Goal: Find specific page/section: Find specific page/section

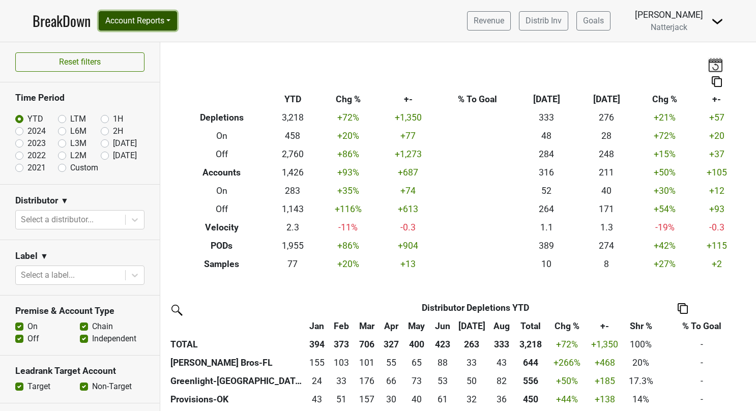
click at [171, 20] on button "Account Reports" at bounding box center [138, 20] width 78 height 19
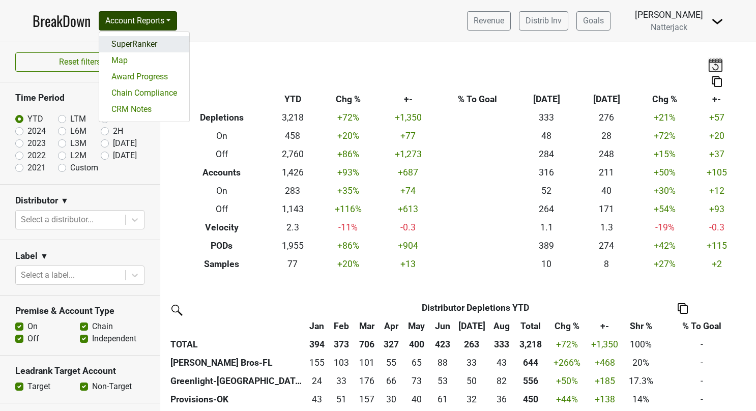
click at [131, 41] on link "SuperRanker" at bounding box center [144, 44] width 90 height 16
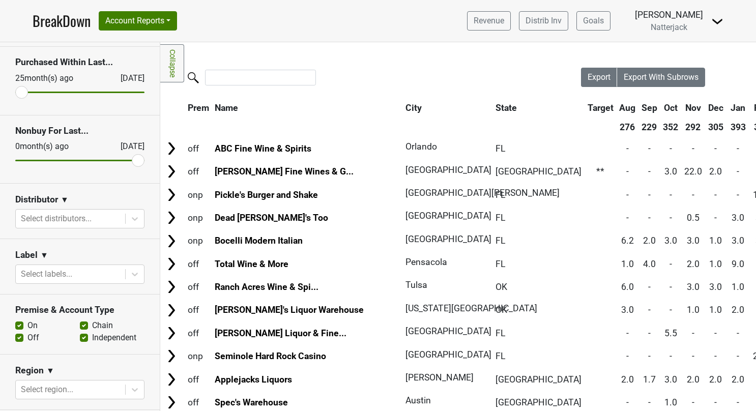
scroll to position [51, 0]
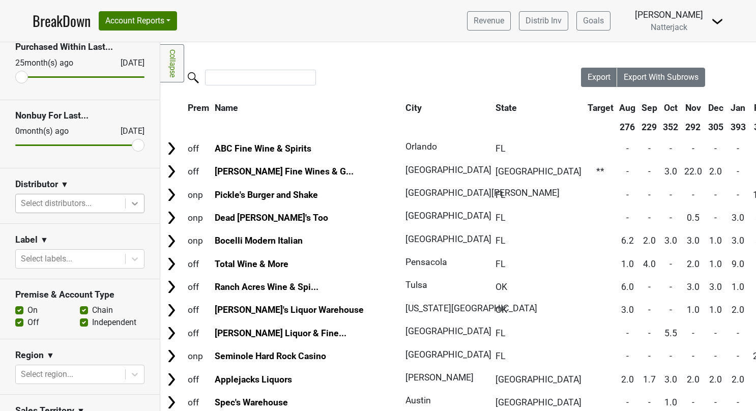
click at [130, 207] on icon at bounding box center [135, 203] width 10 height 10
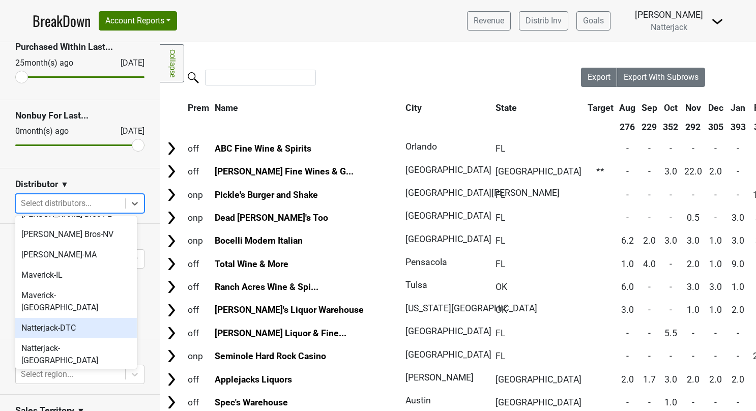
scroll to position [218, 0]
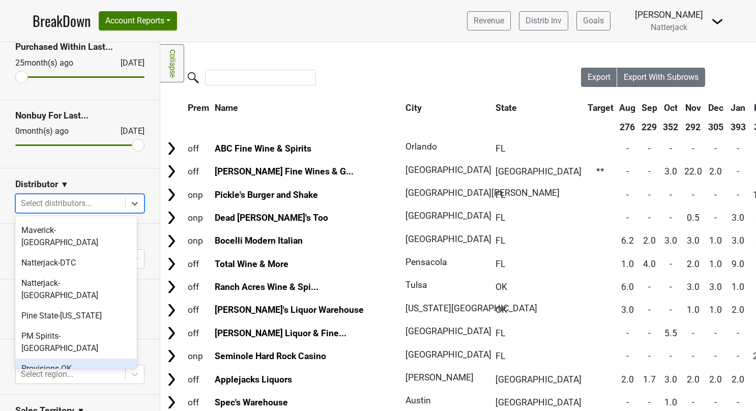
click at [72, 359] on div "Provisions-OK" at bounding box center [76, 369] width 122 height 20
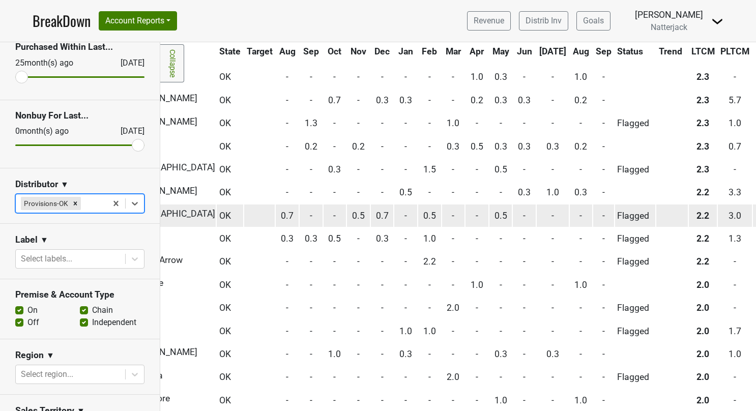
scroll to position [1526, 271]
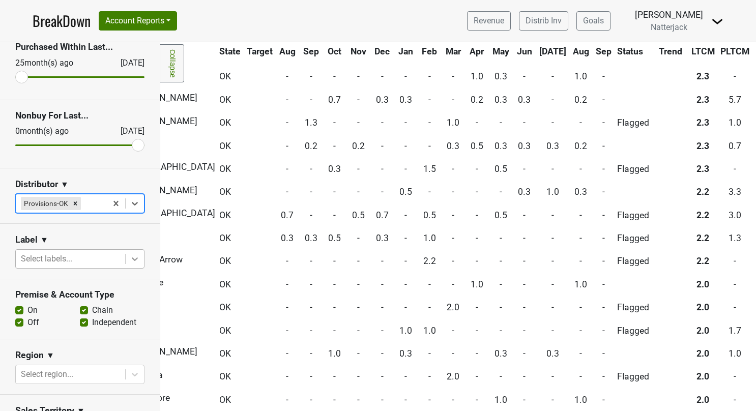
click at [130, 258] on icon at bounding box center [135, 259] width 10 height 10
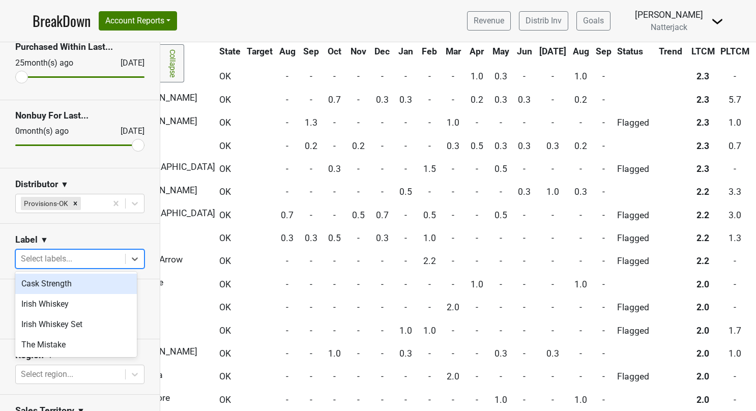
click at [87, 291] on div "Cask Strength" at bounding box center [76, 284] width 122 height 20
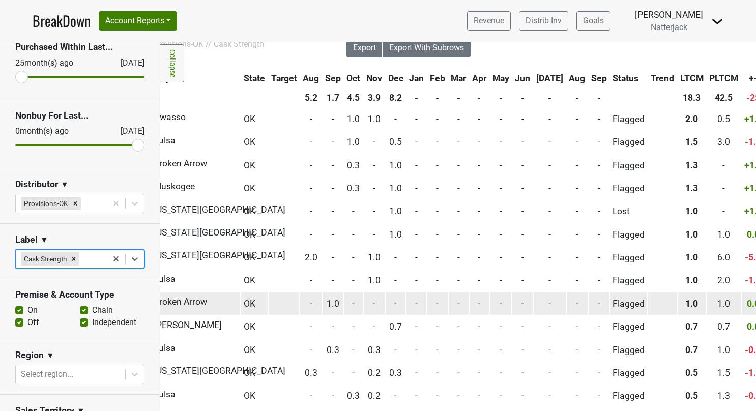
scroll to position [0, 234]
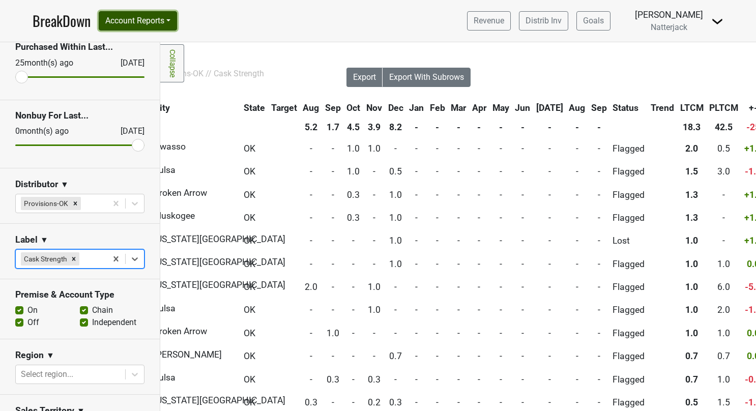
click at [171, 19] on button "Account Reports" at bounding box center [138, 20] width 78 height 19
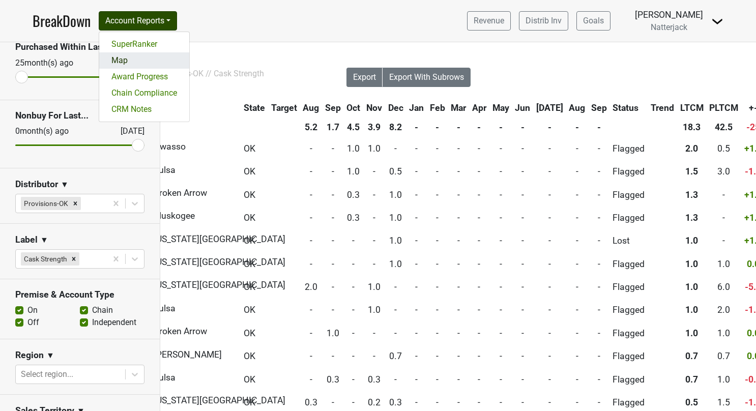
click at [125, 60] on link "Map" at bounding box center [144, 60] width 90 height 16
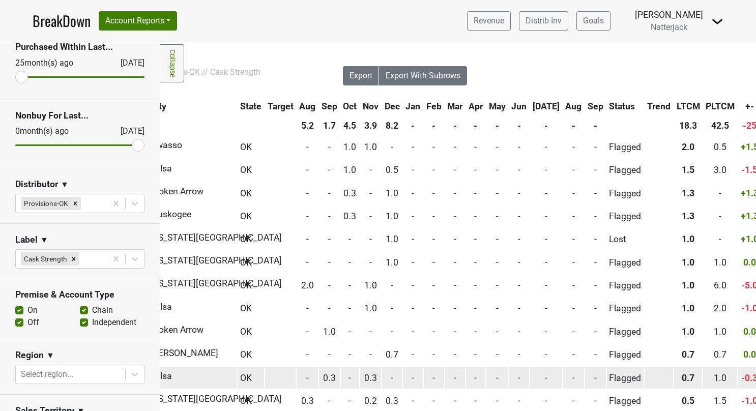
scroll to position [0, 238]
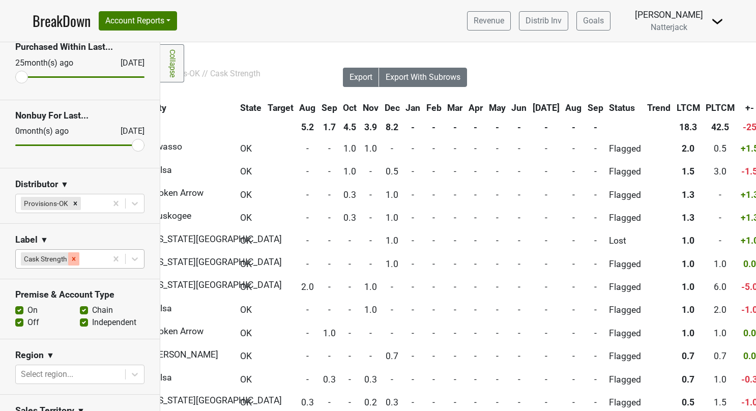
click at [75, 258] on icon "Remove Cask Strength" at bounding box center [73, 258] width 7 height 7
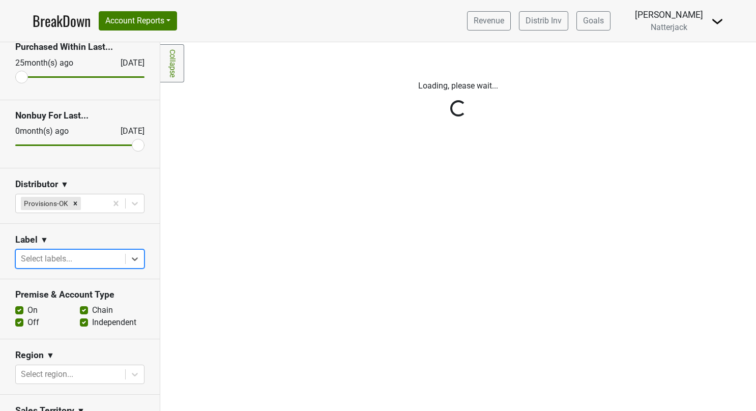
scroll to position [0, 0]
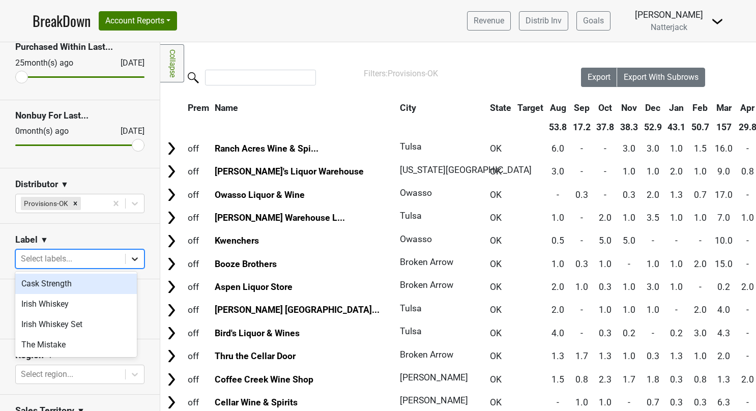
click at [132, 257] on icon at bounding box center [135, 259] width 6 height 4
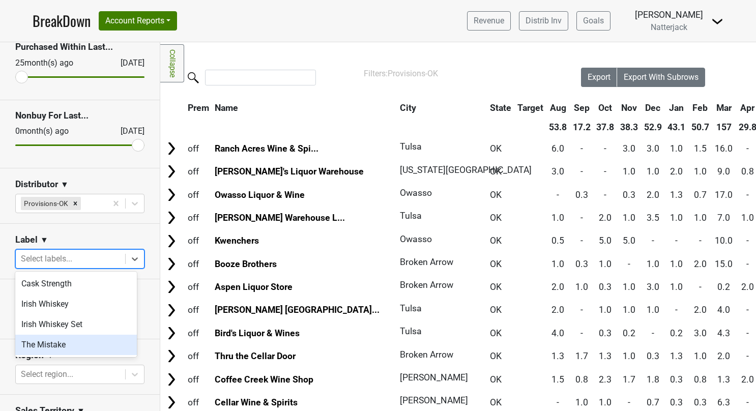
click at [67, 344] on div "The Mistake" at bounding box center [76, 345] width 122 height 20
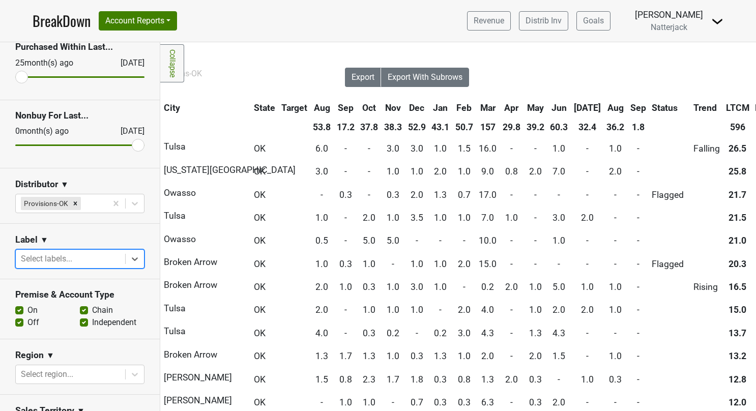
scroll to position [0, 237]
